Goal: Task Accomplishment & Management: Manage account settings

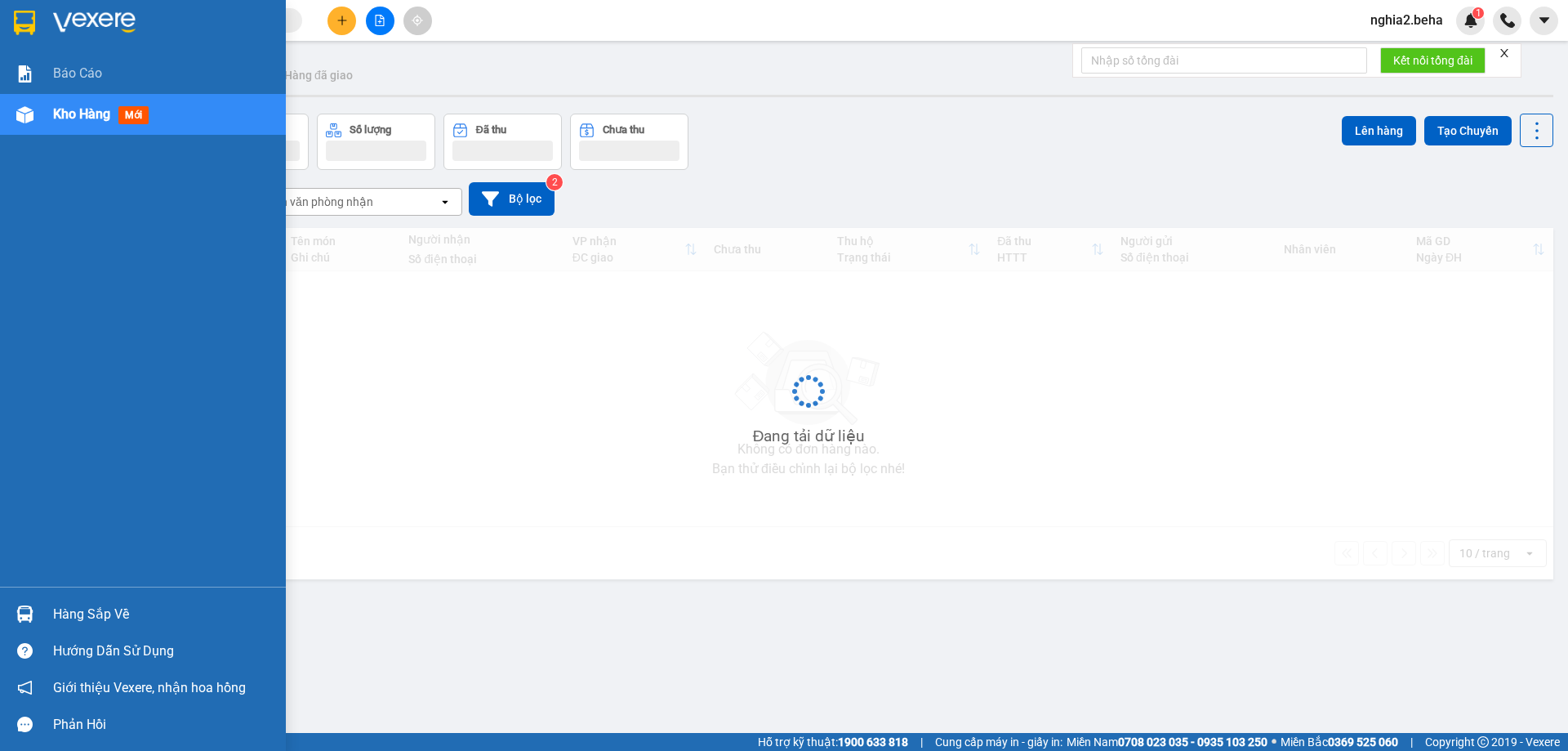
click at [35, 21] on img at bounding box center [24, 23] width 22 height 24
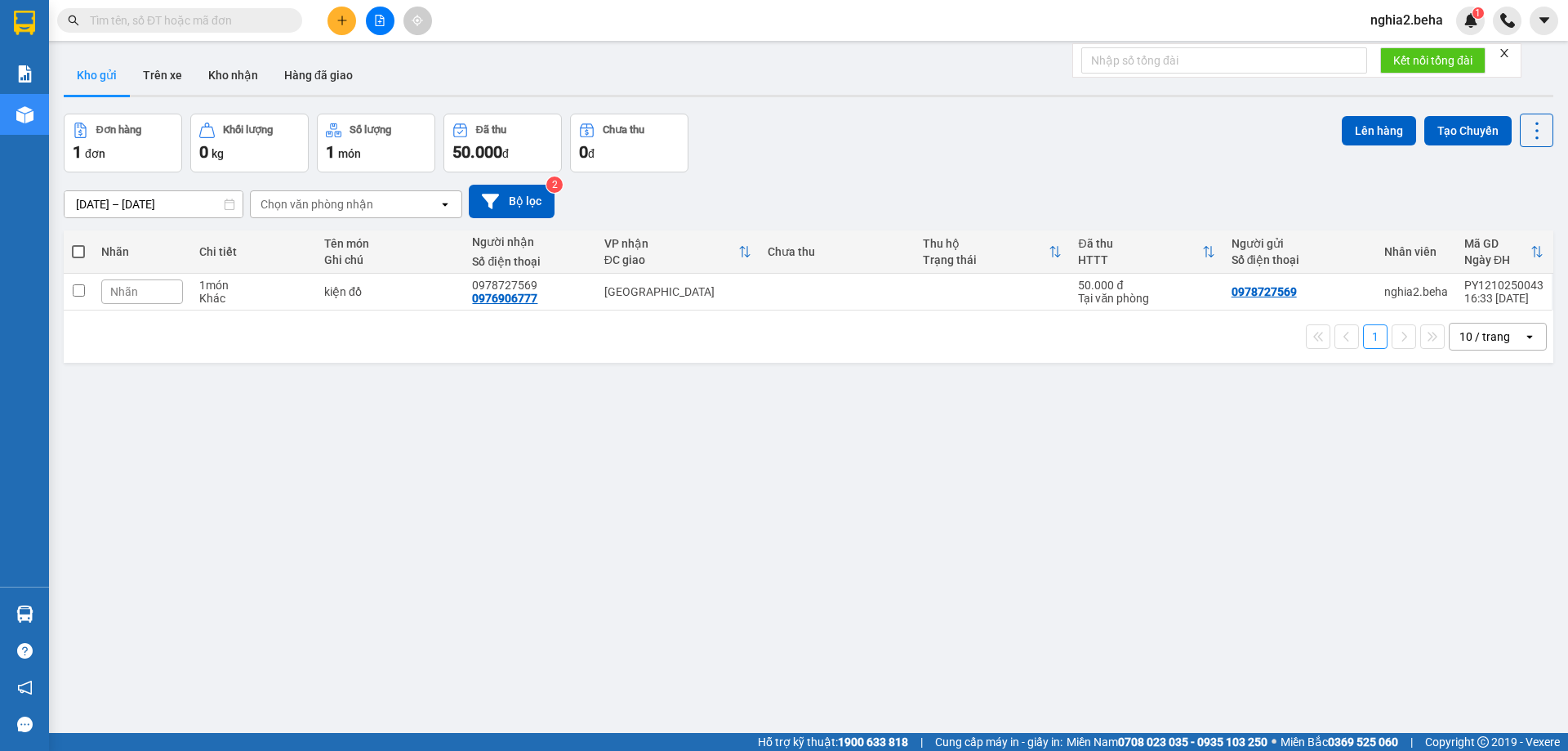
click at [1415, 24] on span "nghia2.beha" at bounding box center [1406, 20] width 98 height 21
click at [1406, 51] on span "Đăng xuất" at bounding box center [1417, 50] width 68 height 18
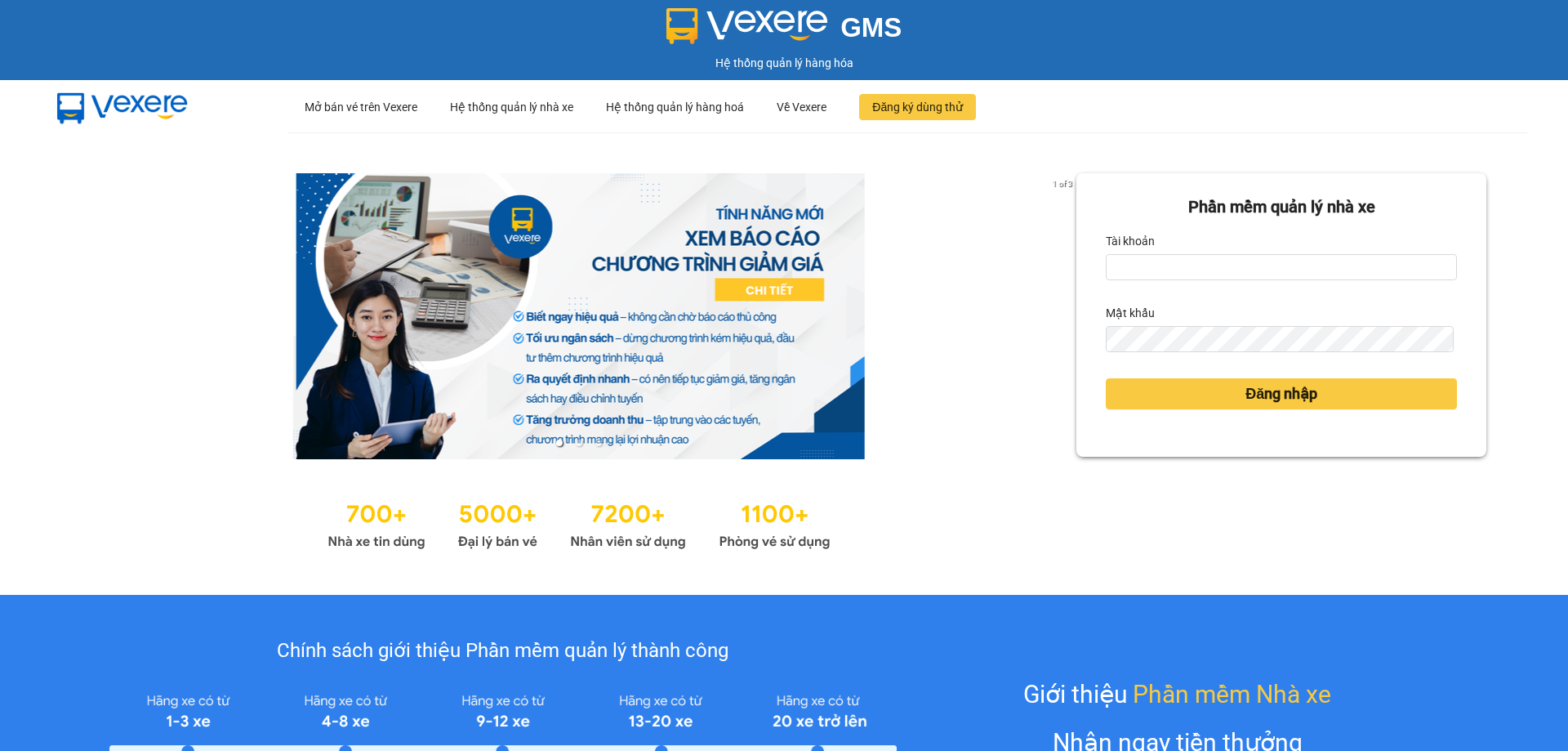
click at [1144, 281] on form "Phần mềm quản lý nhà xe Tài khoản Mật khẩu Đăng nhập" at bounding box center [1281, 314] width 351 height 241
click at [1145, 269] on input "Tài khoản" at bounding box center [1281, 267] width 351 height 26
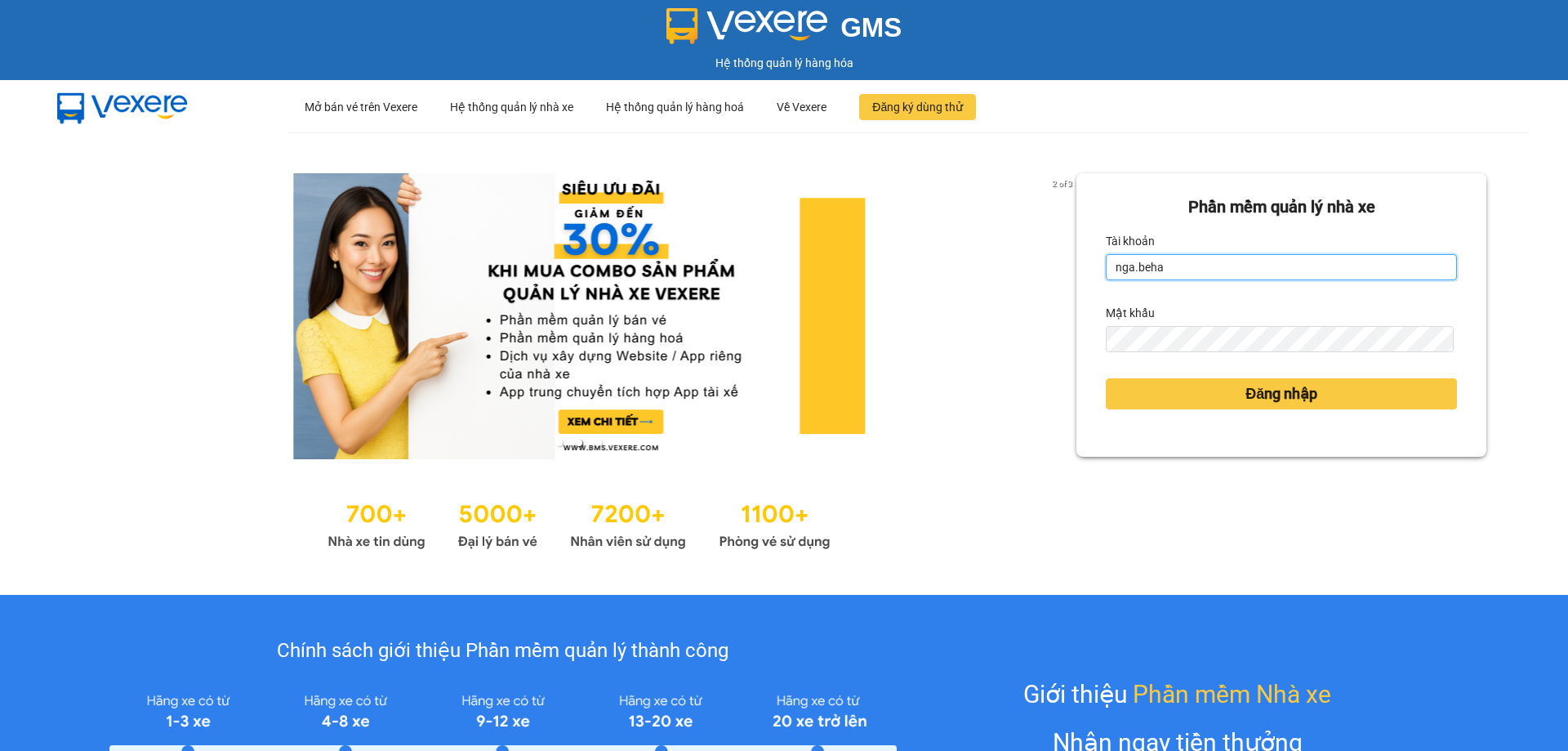
type input "nga.beha"
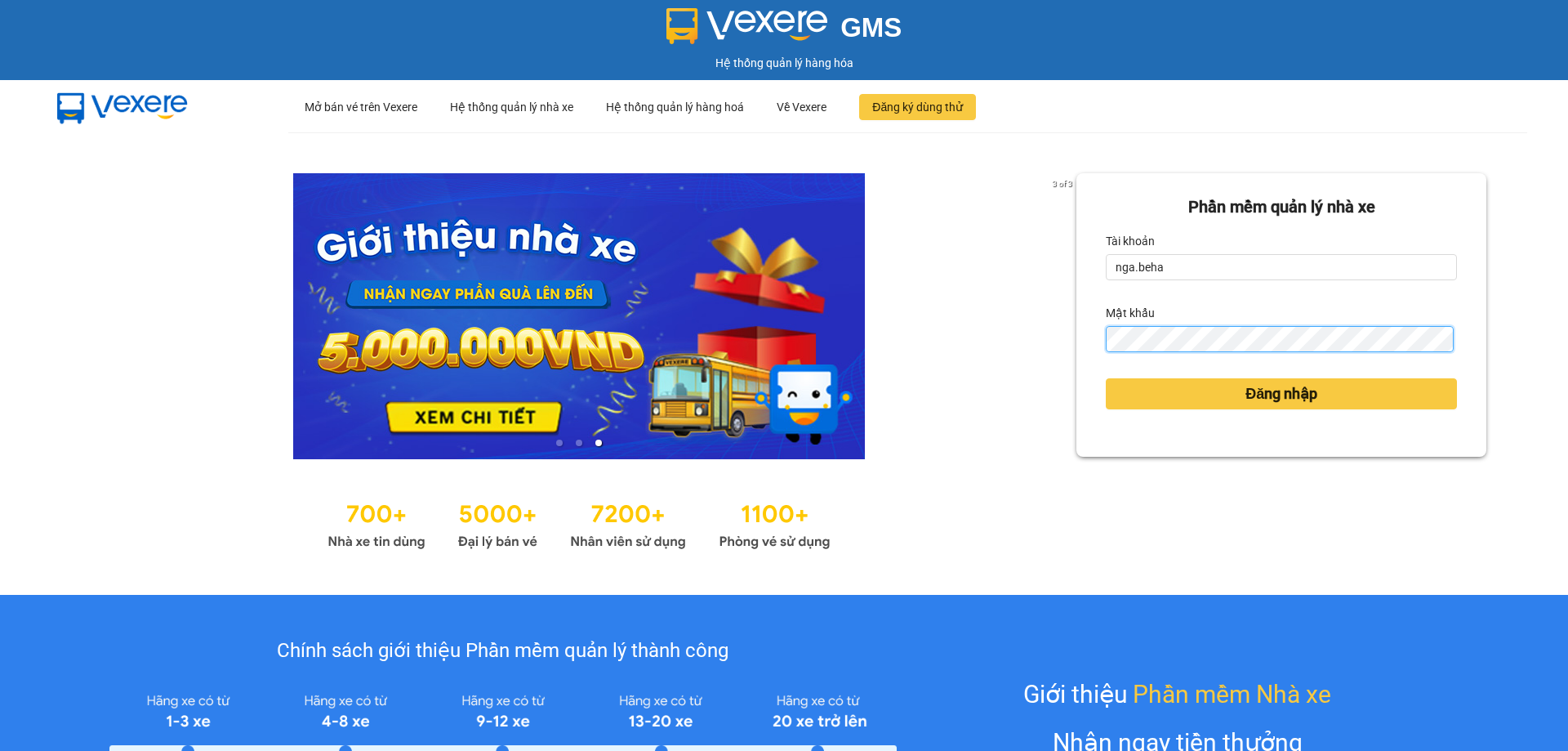
click at [1106, 378] on button "Đăng nhập" at bounding box center [1281, 393] width 351 height 31
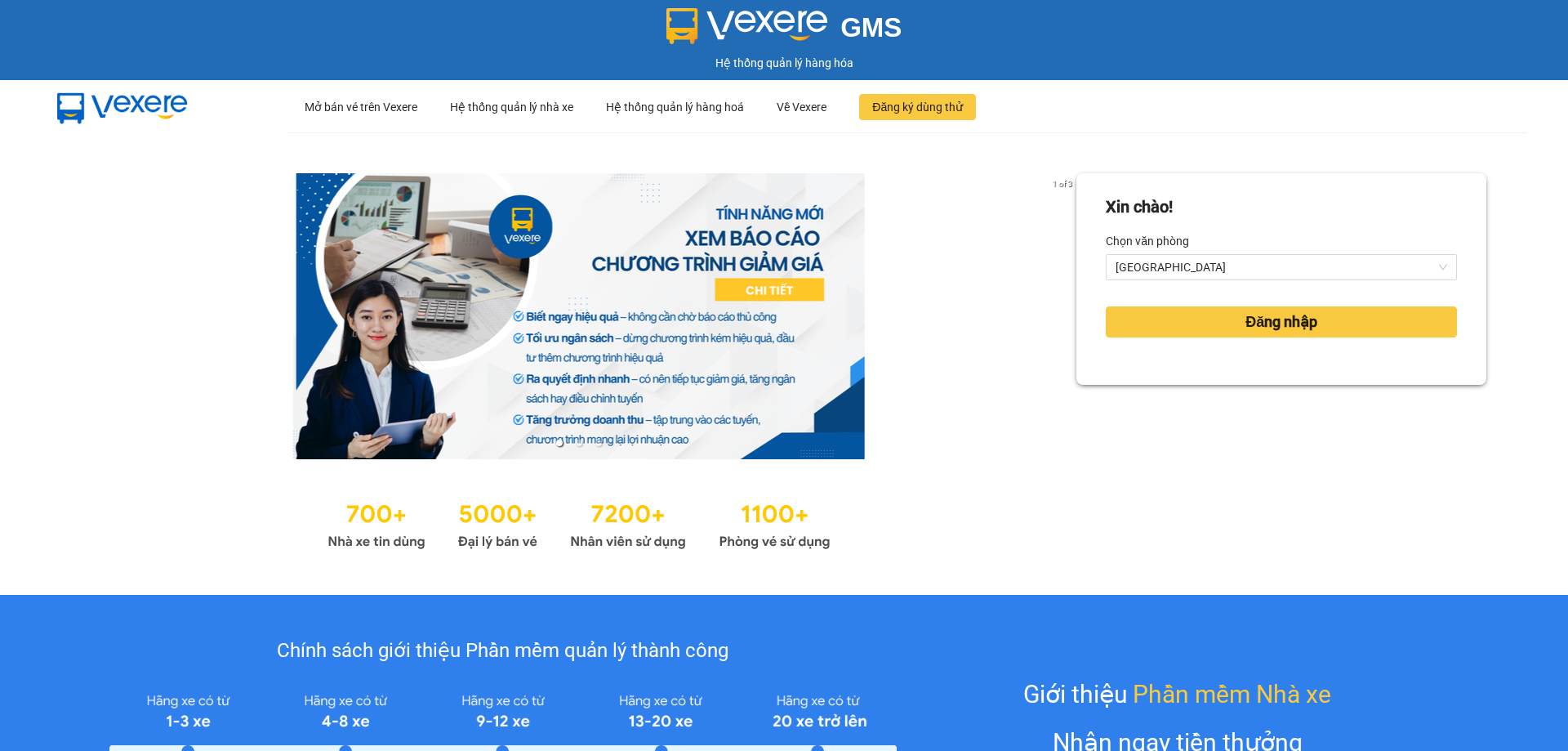
click at [1154, 398] on div "Xin chào! Chọn văn phòng ĐẮK LẮK Đăng nhập" at bounding box center [1280, 364] width 410 height 381
click at [1169, 343] on div "Đăng nhập" at bounding box center [1281, 322] width 351 height 44
click at [1182, 331] on button "Đăng nhập" at bounding box center [1281, 322] width 351 height 31
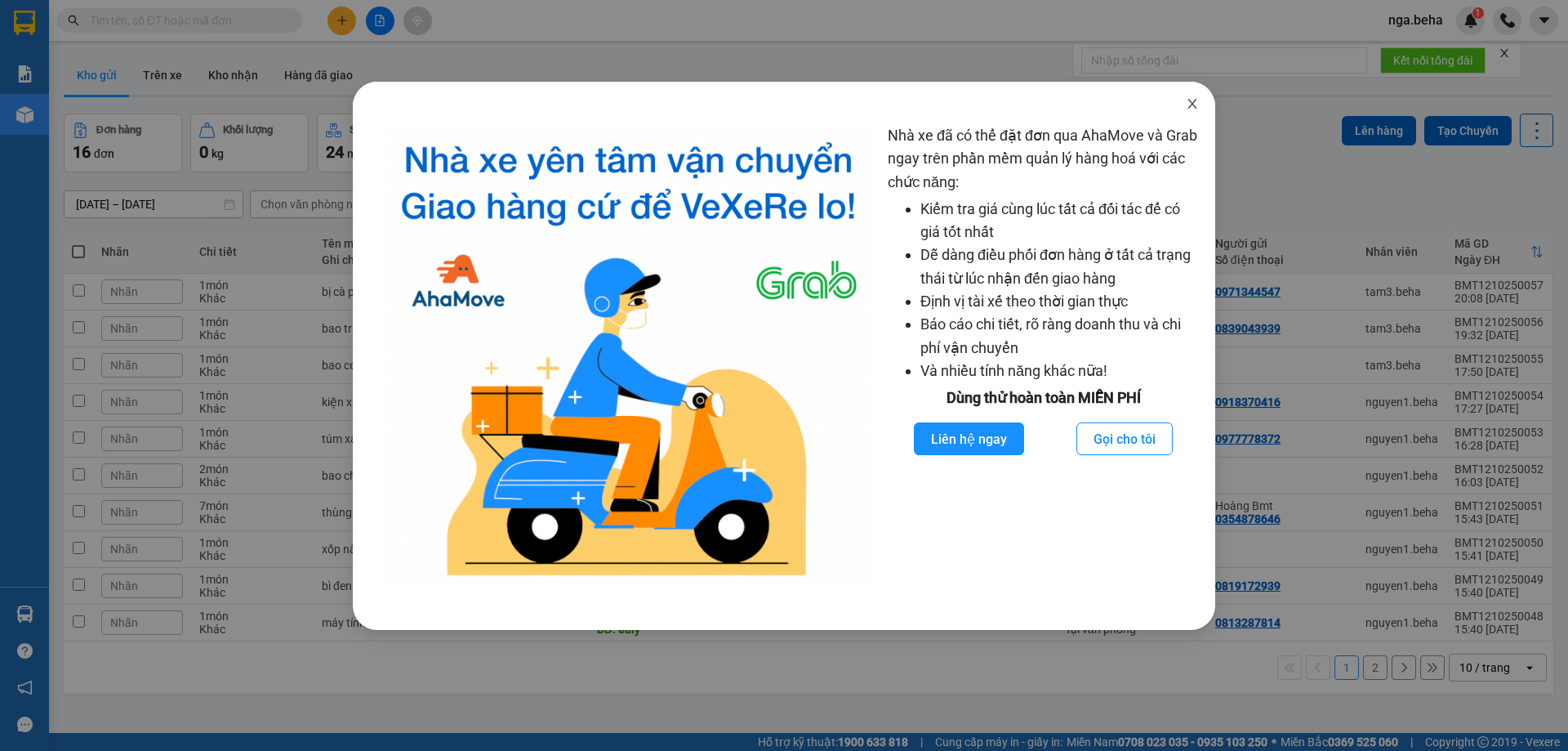
click at [1201, 102] on span "Close" at bounding box center [1192, 104] width 46 height 46
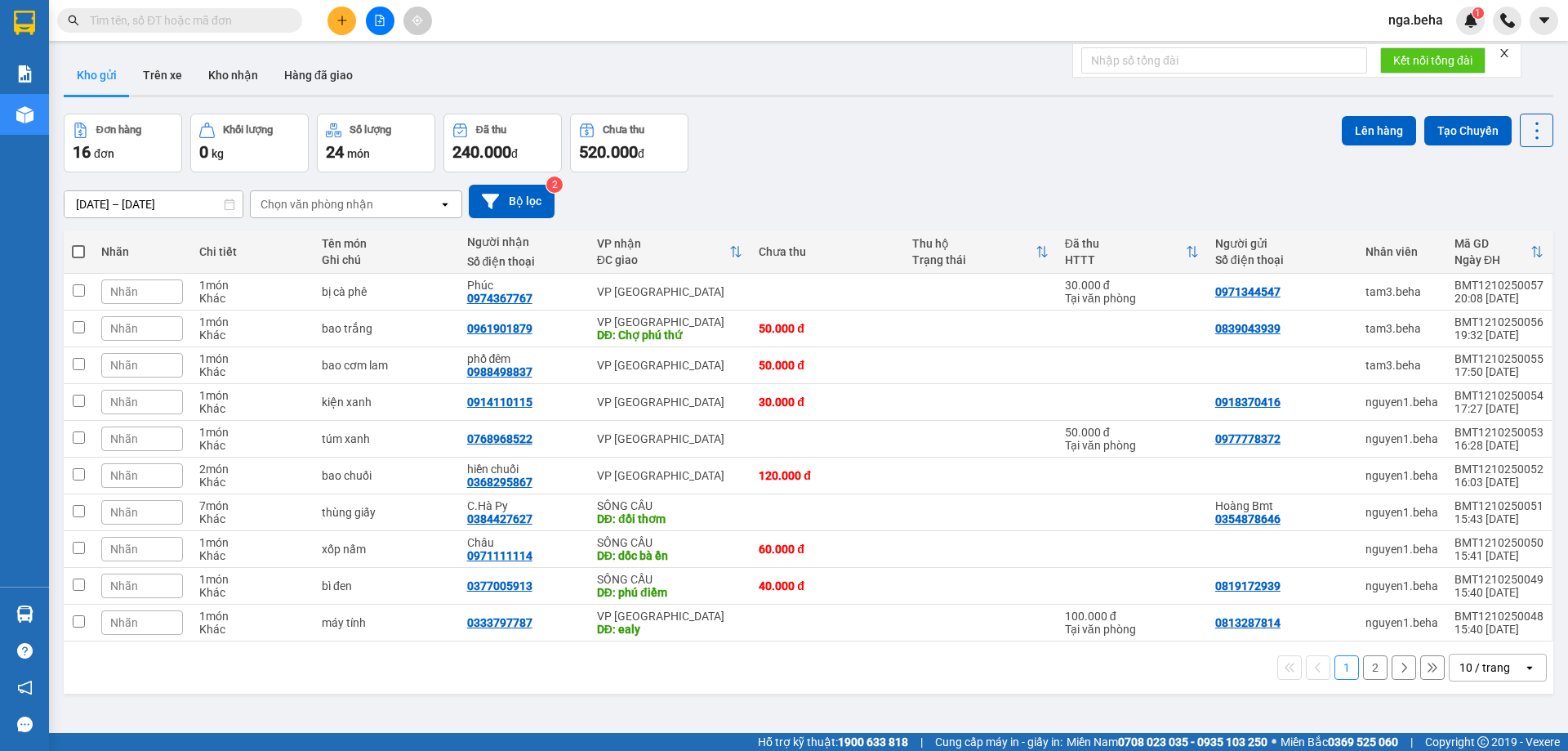
click at [1399, 18] on span "nga.beha" at bounding box center [1415, 20] width 81 height 21
click at [1433, 45] on span "Đăng xuất" at bounding box center [1435, 50] width 68 height 18
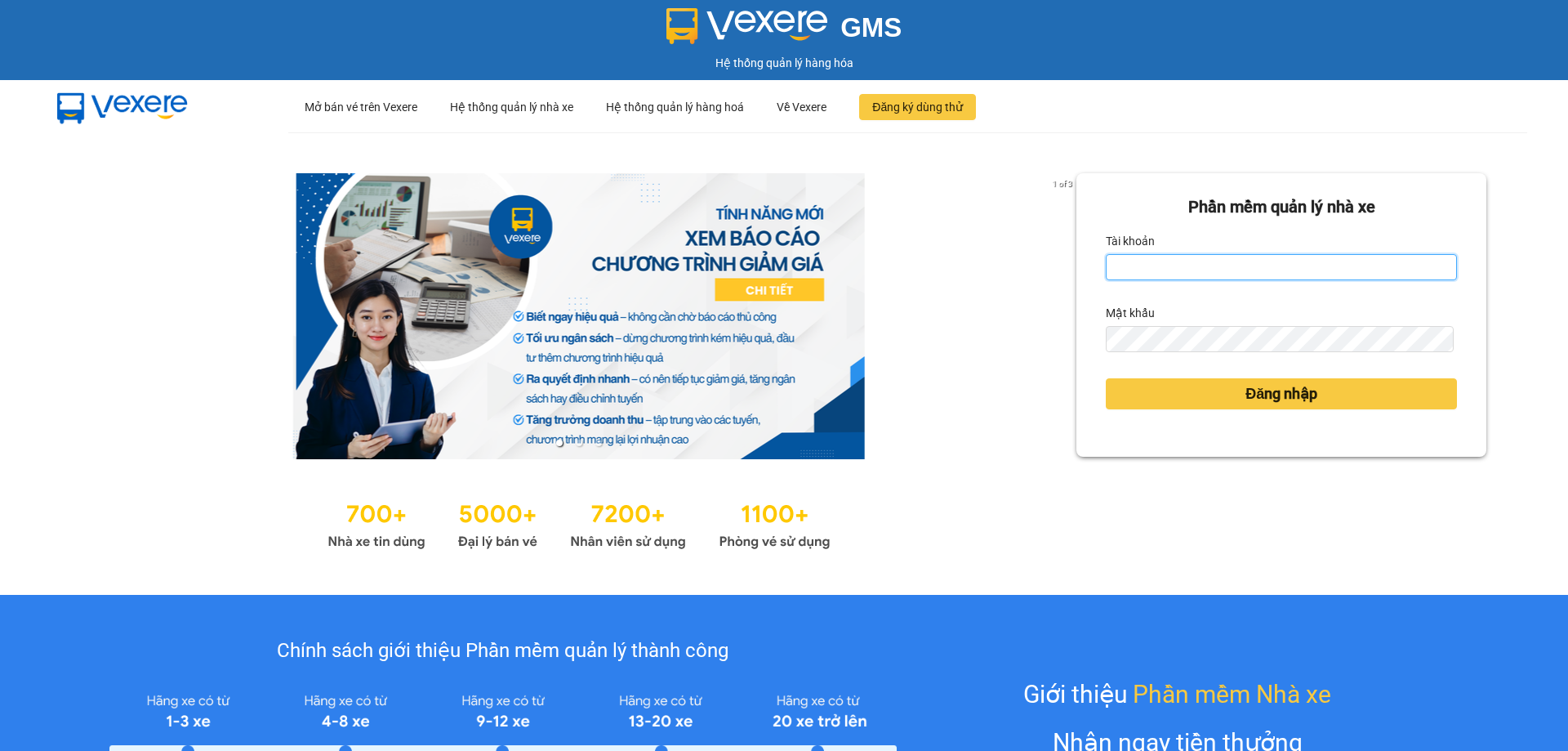
click at [1165, 277] on input "Tài khoản" at bounding box center [1281, 267] width 351 height 26
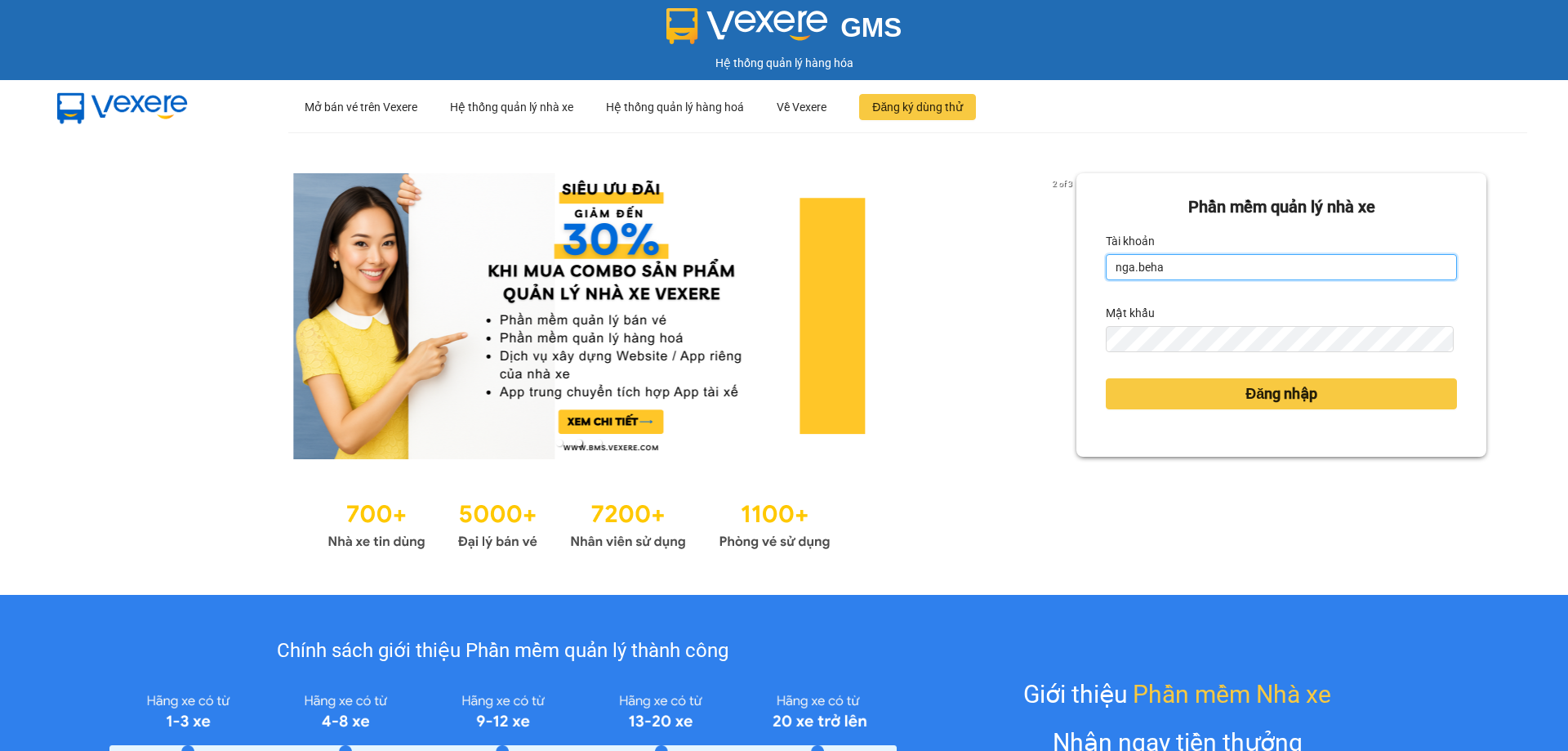
type input "nga.beha"
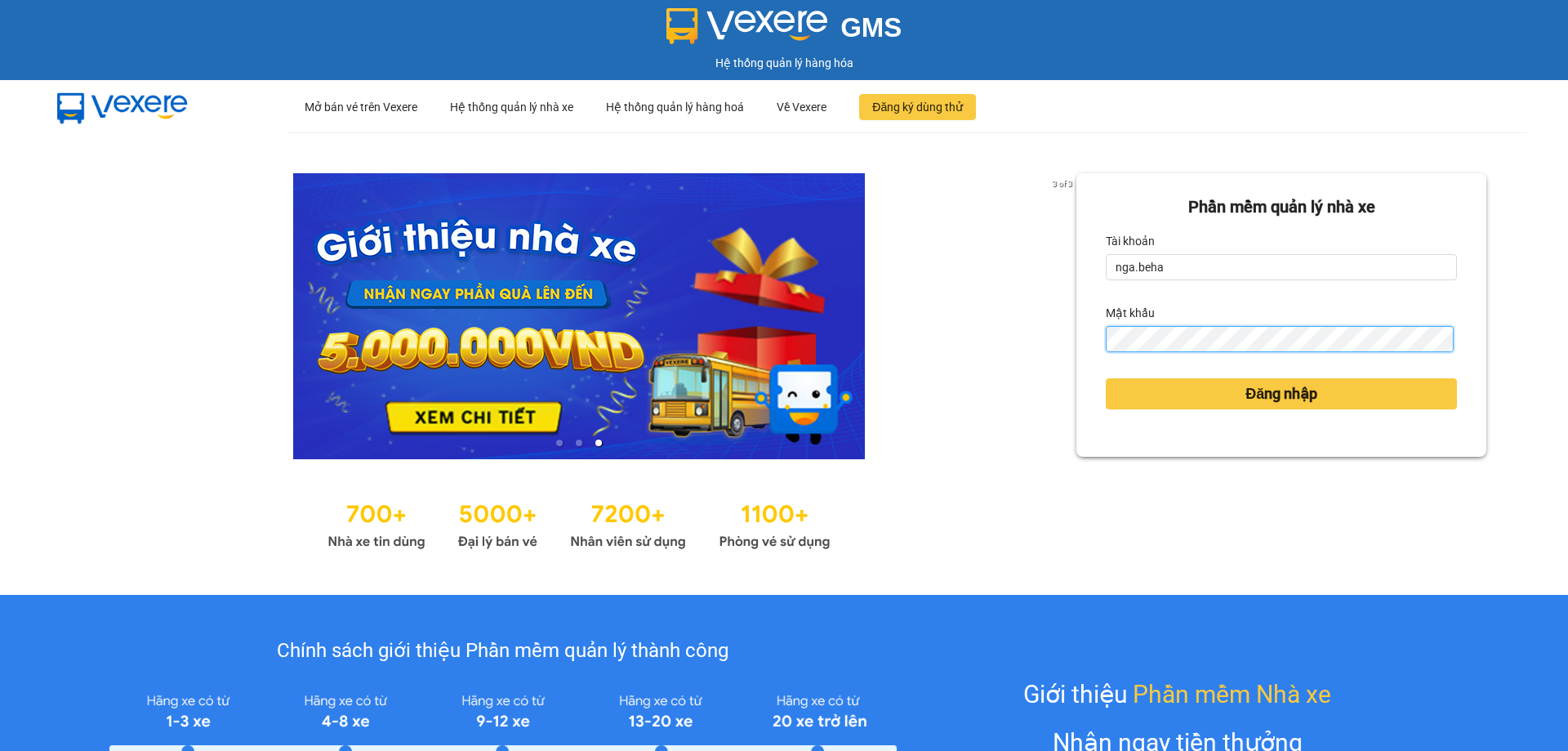
click at [1106, 378] on button "Đăng nhập" at bounding box center [1281, 393] width 351 height 31
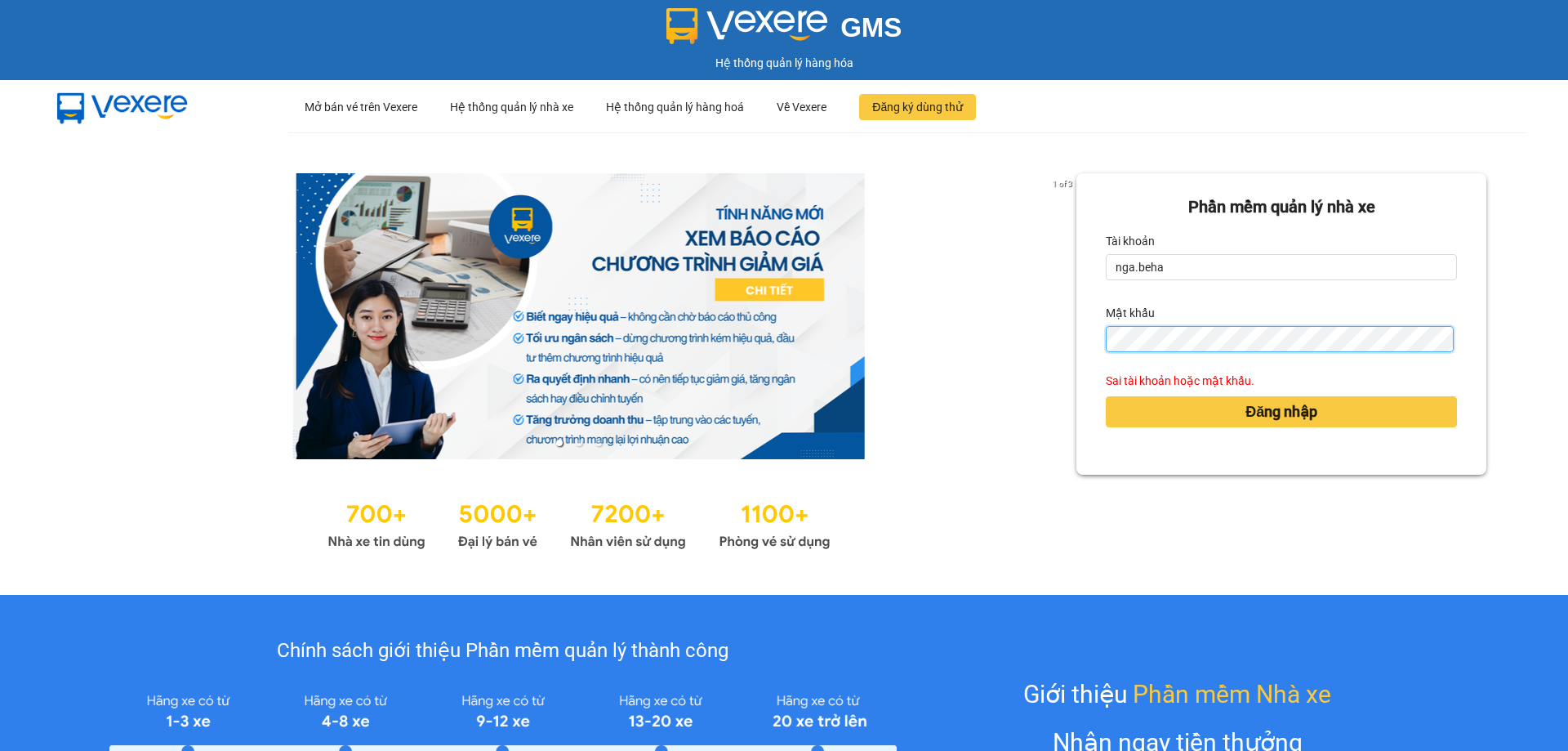
click at [1106, 397] on button "Đăng nhập" at bounding box center [1281, 412] width 351 height 31
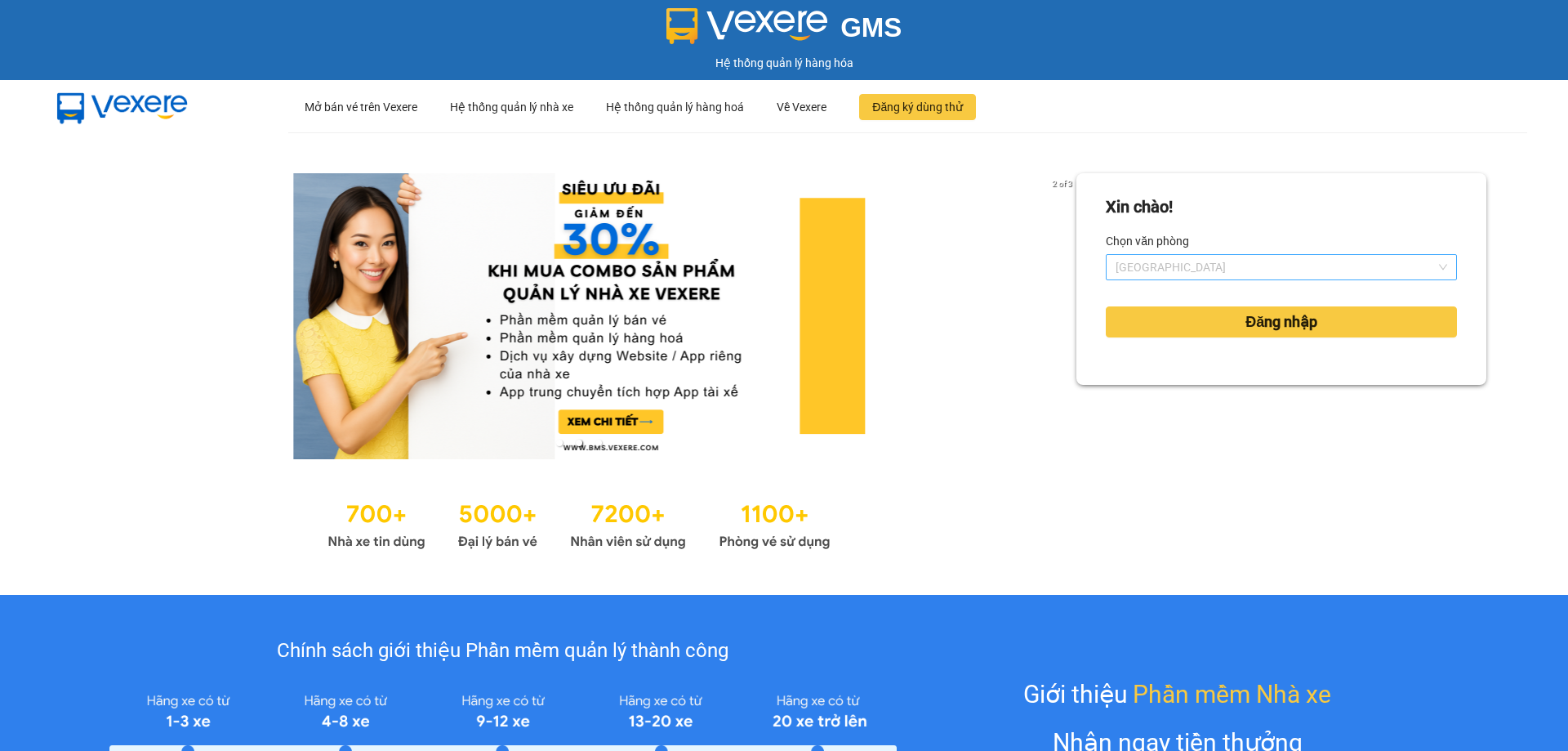
click at [1172, 266] on span "[GEOGRAPHIC_DATA]" at bounding box center [1281, 267] width 332 height 24
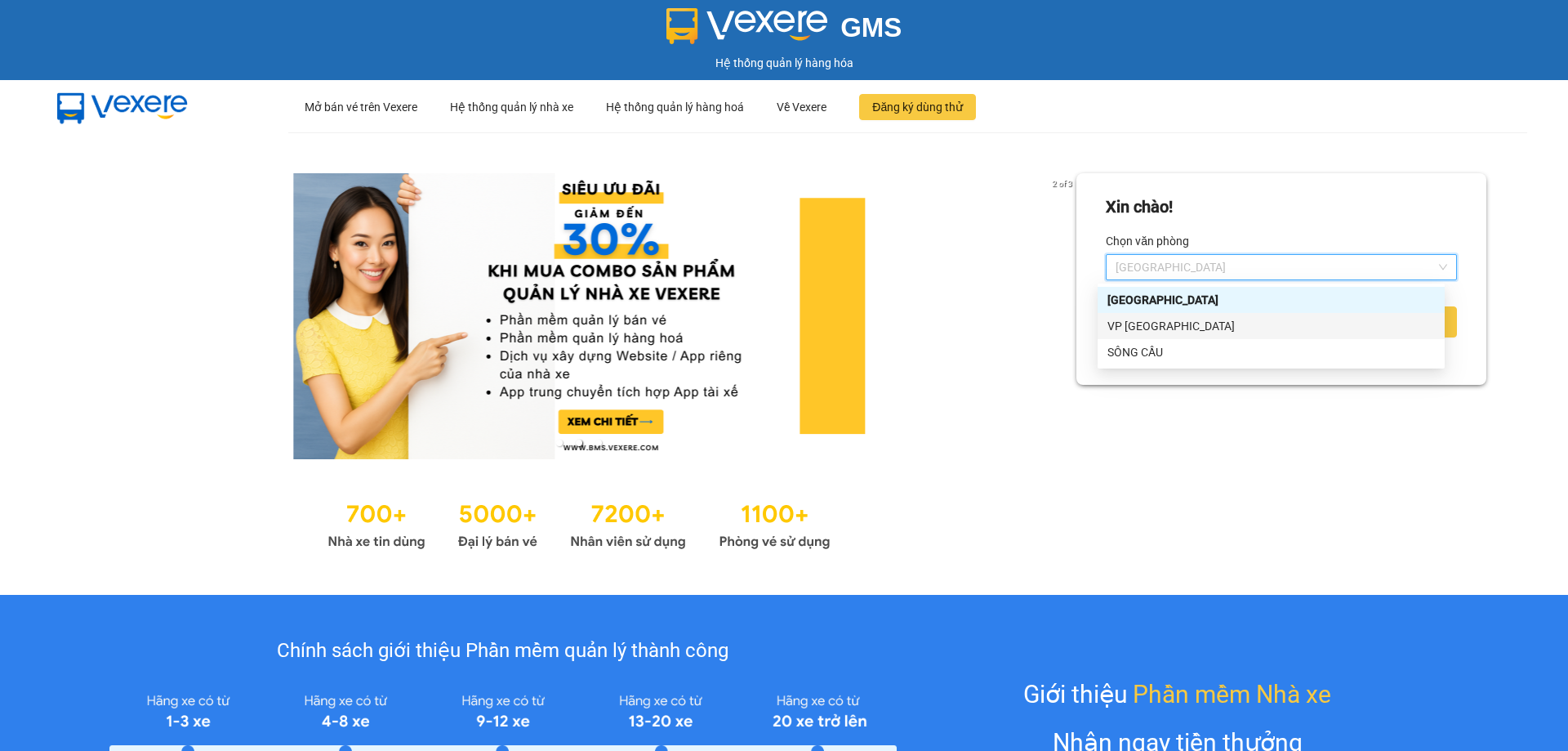
click at [1185, 333] on div "VP [GEOGRAPHIC_DATA]" at bounding box center [1270, 325] width 327 height 18
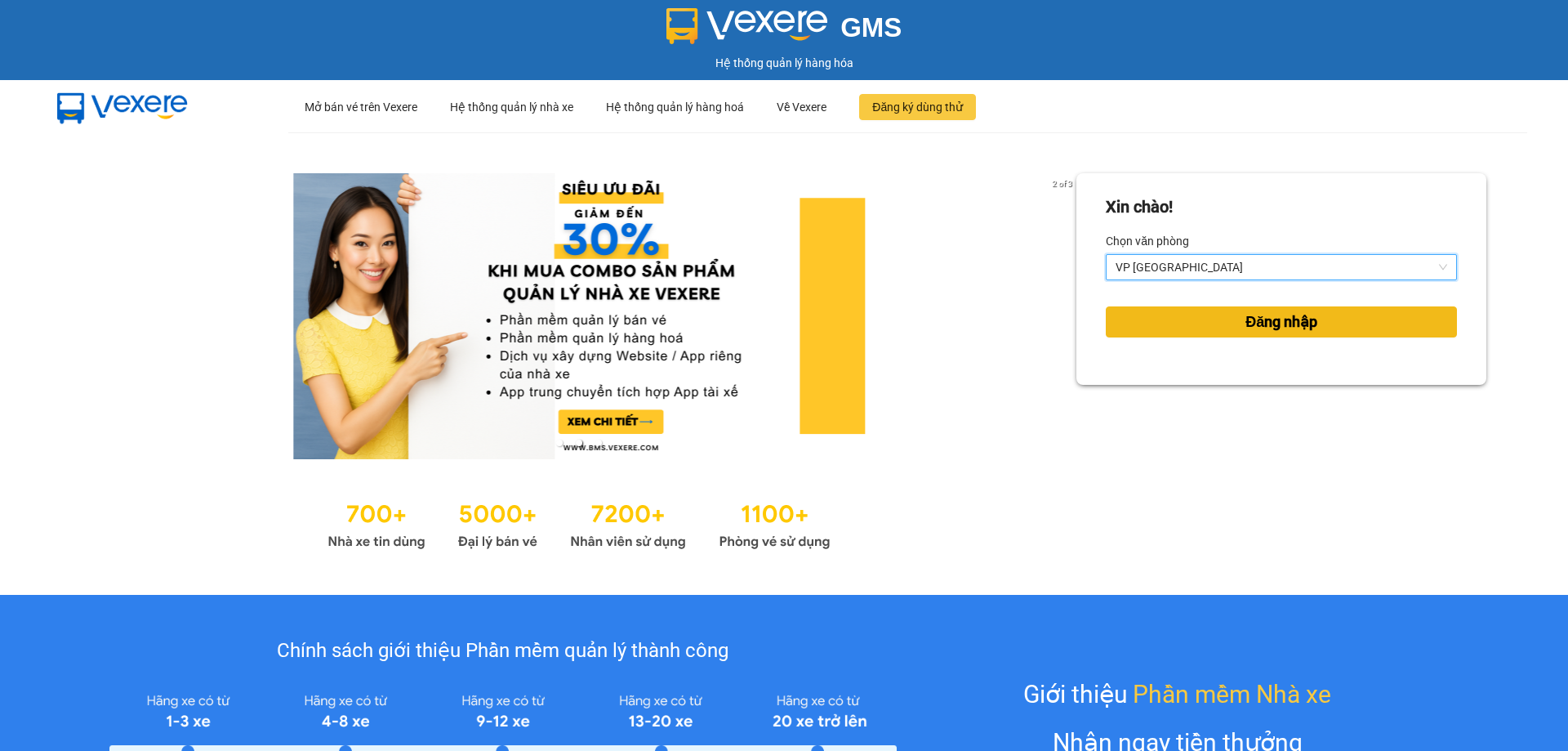
click at [1187, 333] on button "Đăng nhập" at bounding box center [1281, 322] width 351 height 31
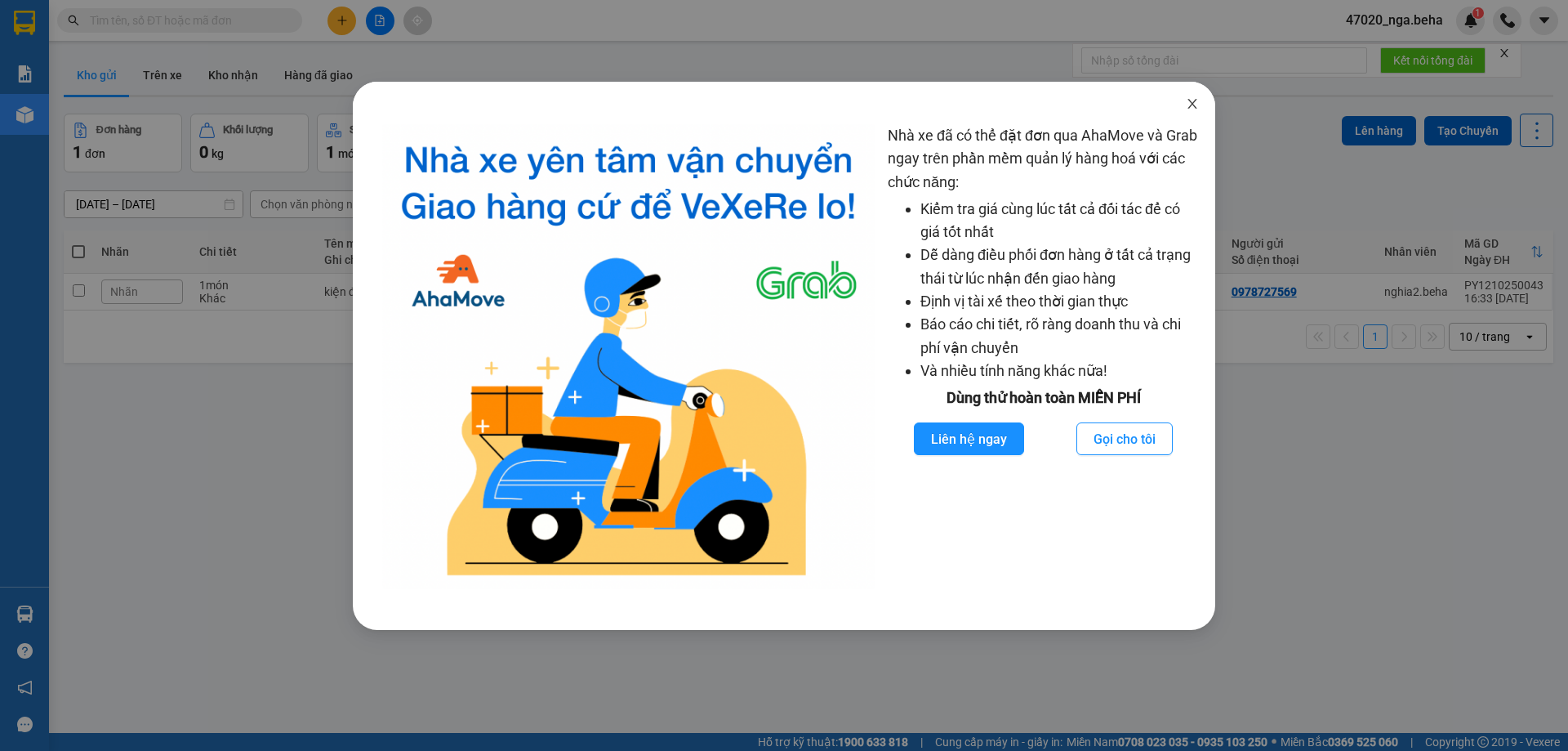
click at [1191, 106] on icon "close" at bounding box center [1192, 103] width 9 height 9
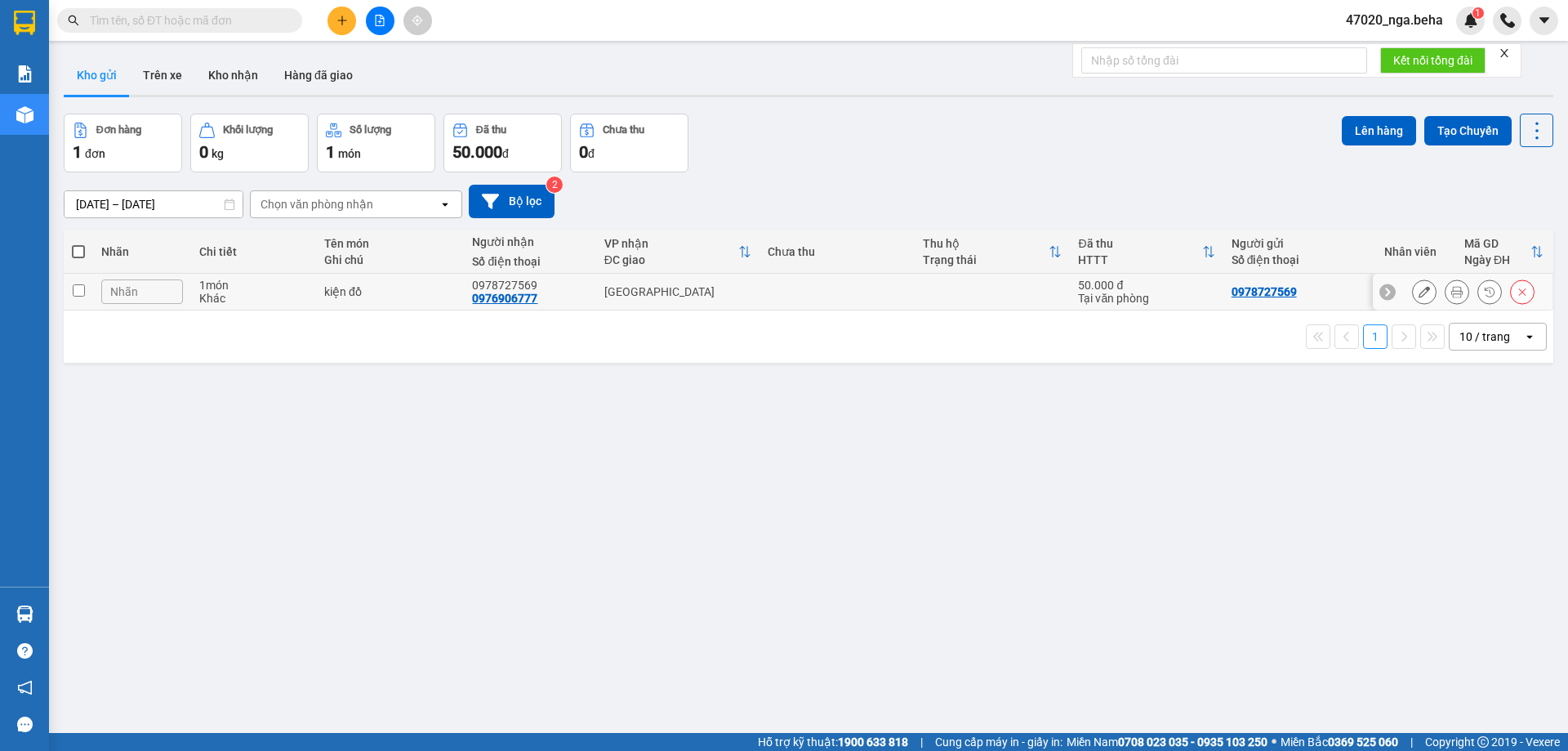
click at [879, 289] on td at bounding box center [837, 292] width 156 height 37
checkbox input "true"
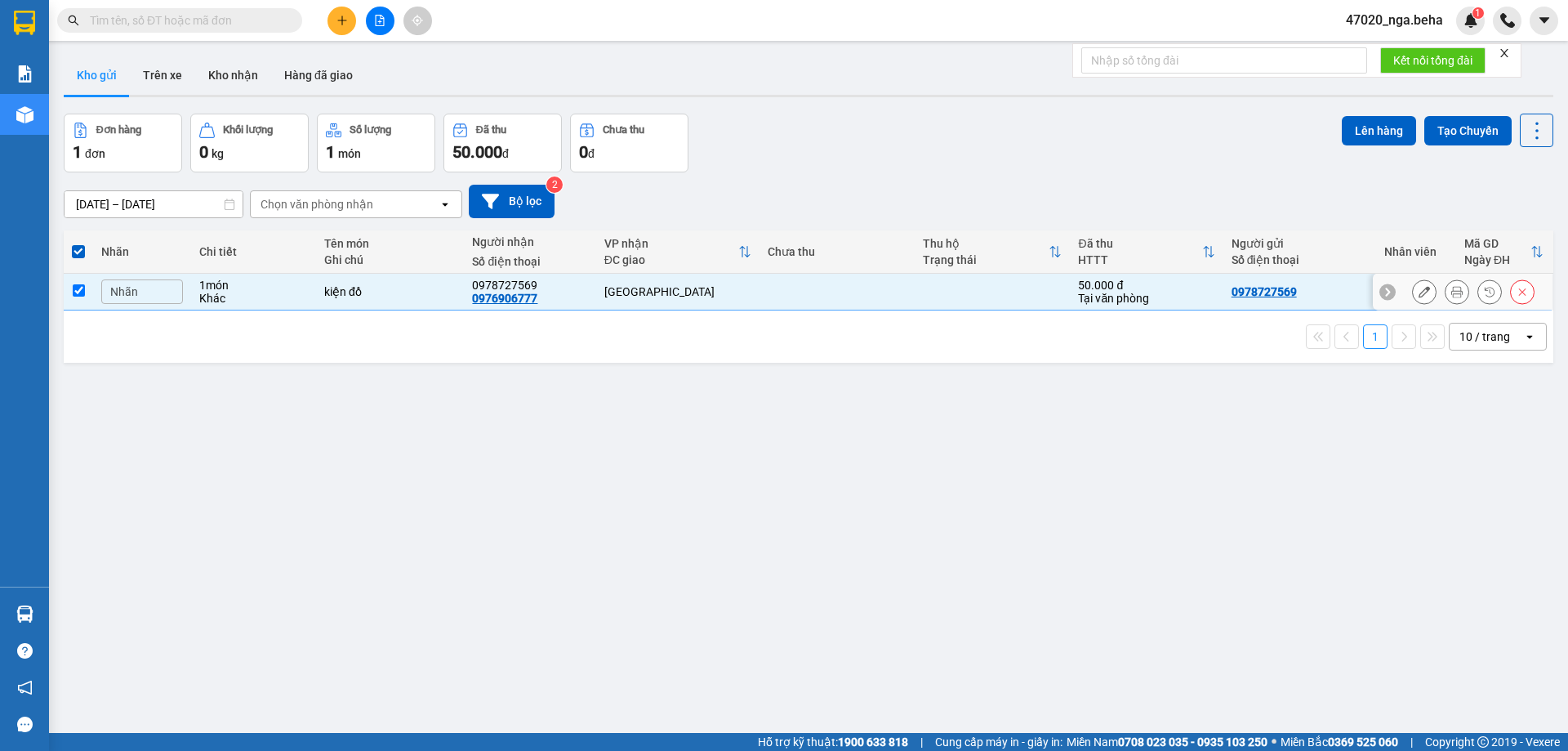
click at [1422, 291] on button at bounding box center [1424, 292] width 22 height 28
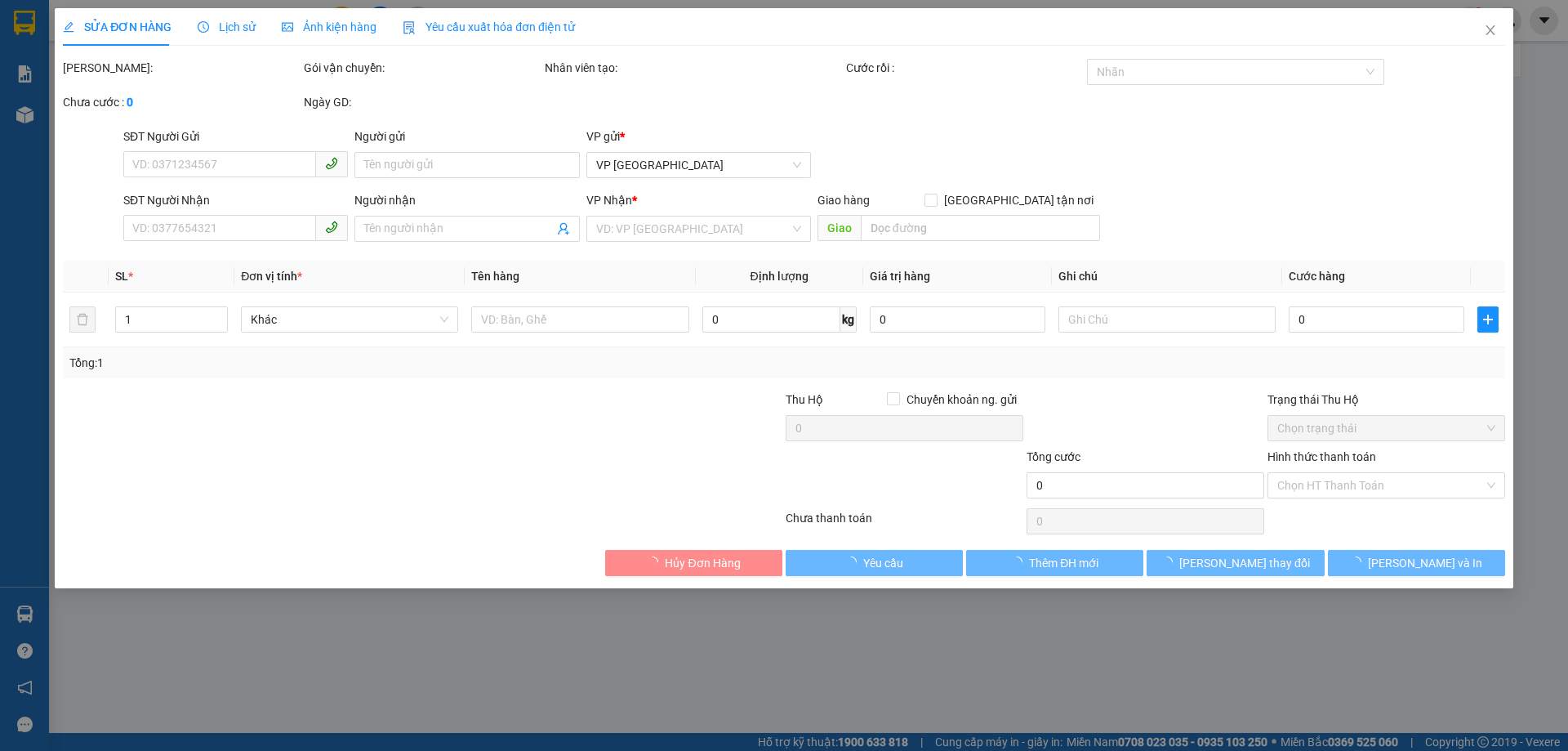
click at [267, 28] on div "SỬA ĐƠN HÀNG Lịch sử Ảnh kiện hàng Yêu cầu xuất hóa đơn điện tử" at bounding box center [319, 27] width 512 height 38
click at [287, 27] on icon "picture" at bounding box center [288, 27] width 11 height 11
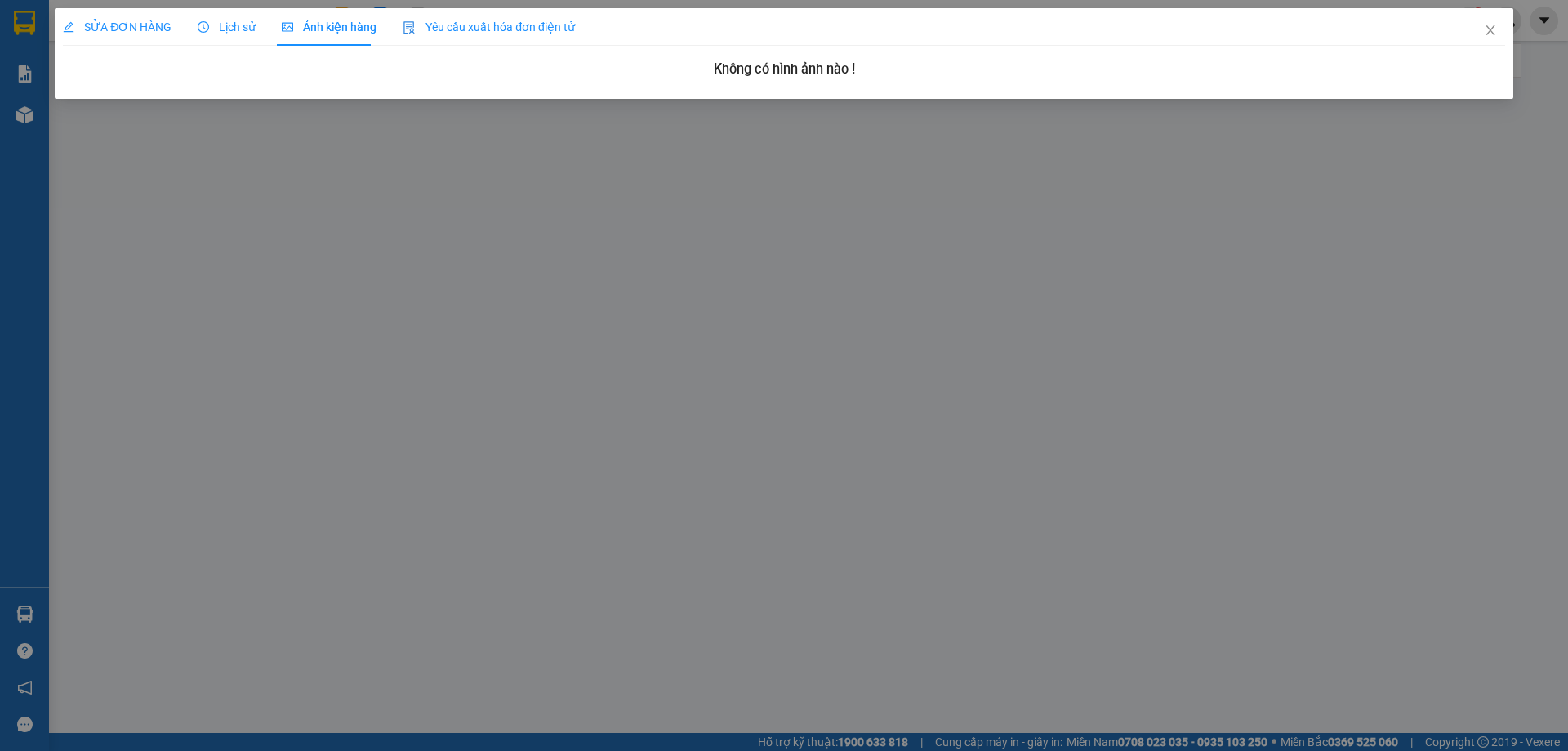
type input "0978727569"
type input "0976906777"
type input "0978727569"
type input "50.000"
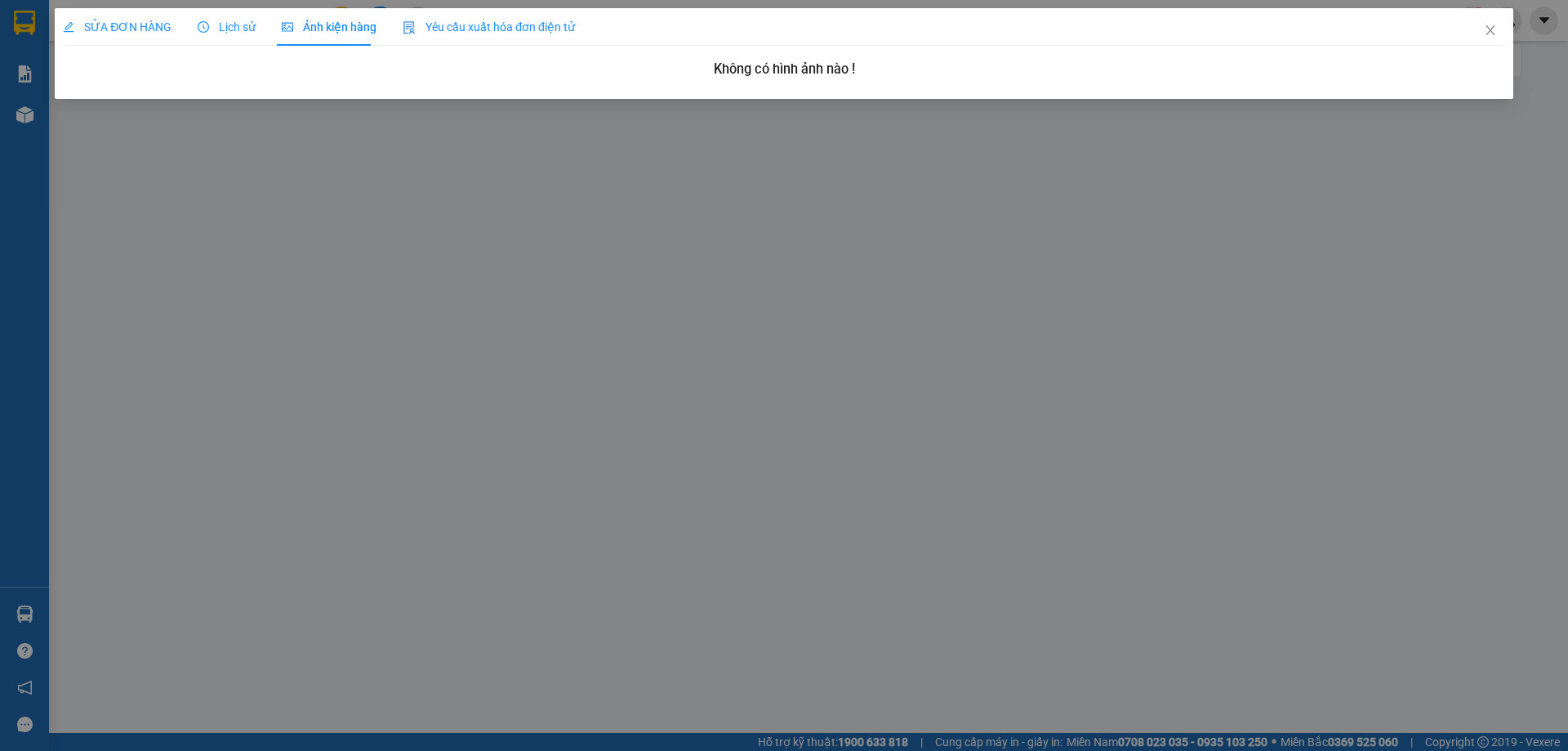
click at [133, 23] on span "SỬA ĐƠN HÀNG" at bounding box center [117, 27] width 109 height 13
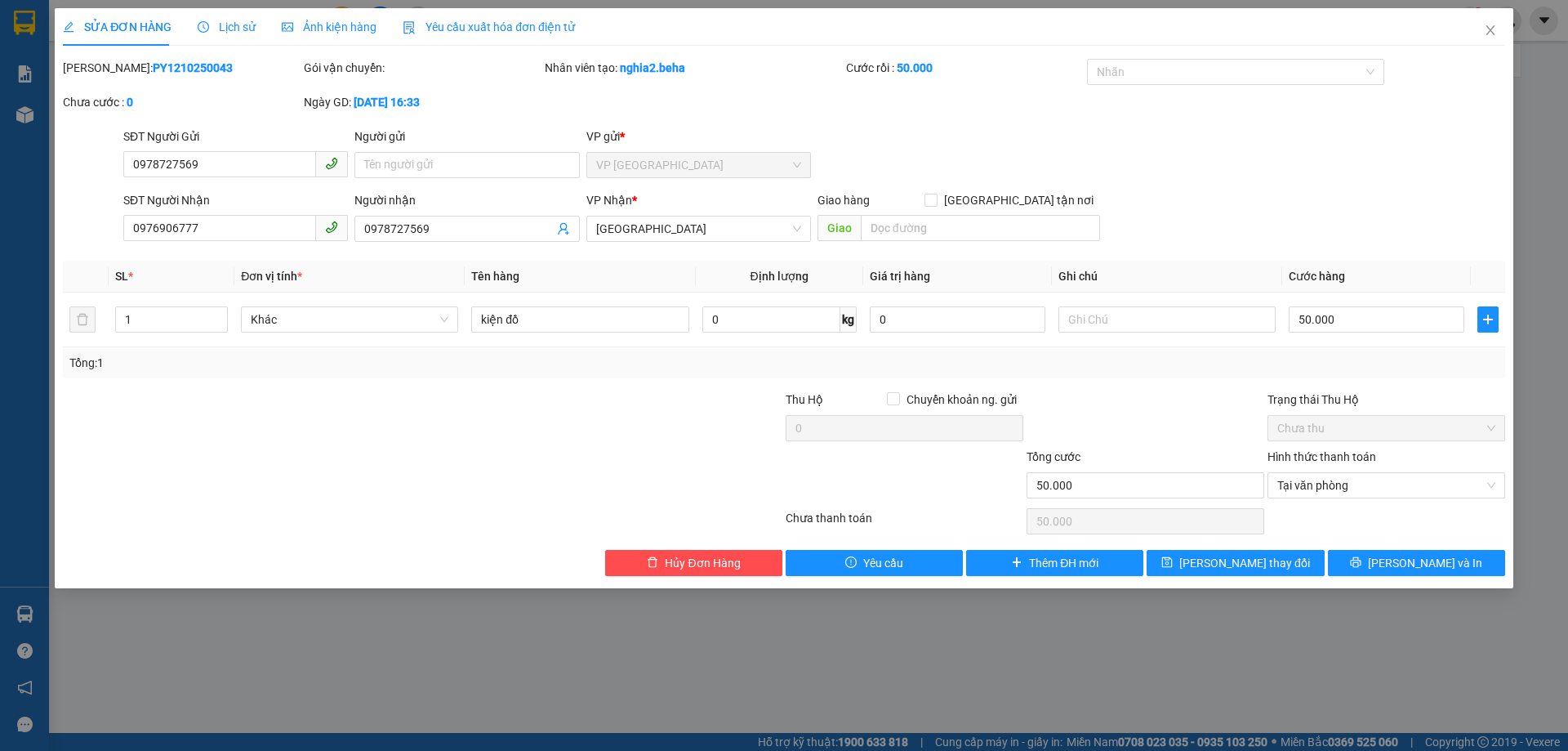
drag, startPoint x: 1002, startPoint y: 113, endPoint x: 1280, endPoint y: 11, distance: 296.1
click at [1002, 113] on div "[PERSON_NAME]: PY1210250043 Gói vận chuyển: Nhân viên tạo: nghia2.beha Cước rồi…" at bounding box center [784, 93] width 1445 height 68
click at [1494, 29] on icon "close" at bounding box center [1490, 30] width 13 height 13
